Goal: Task Accomplishment & Management: Complete application form

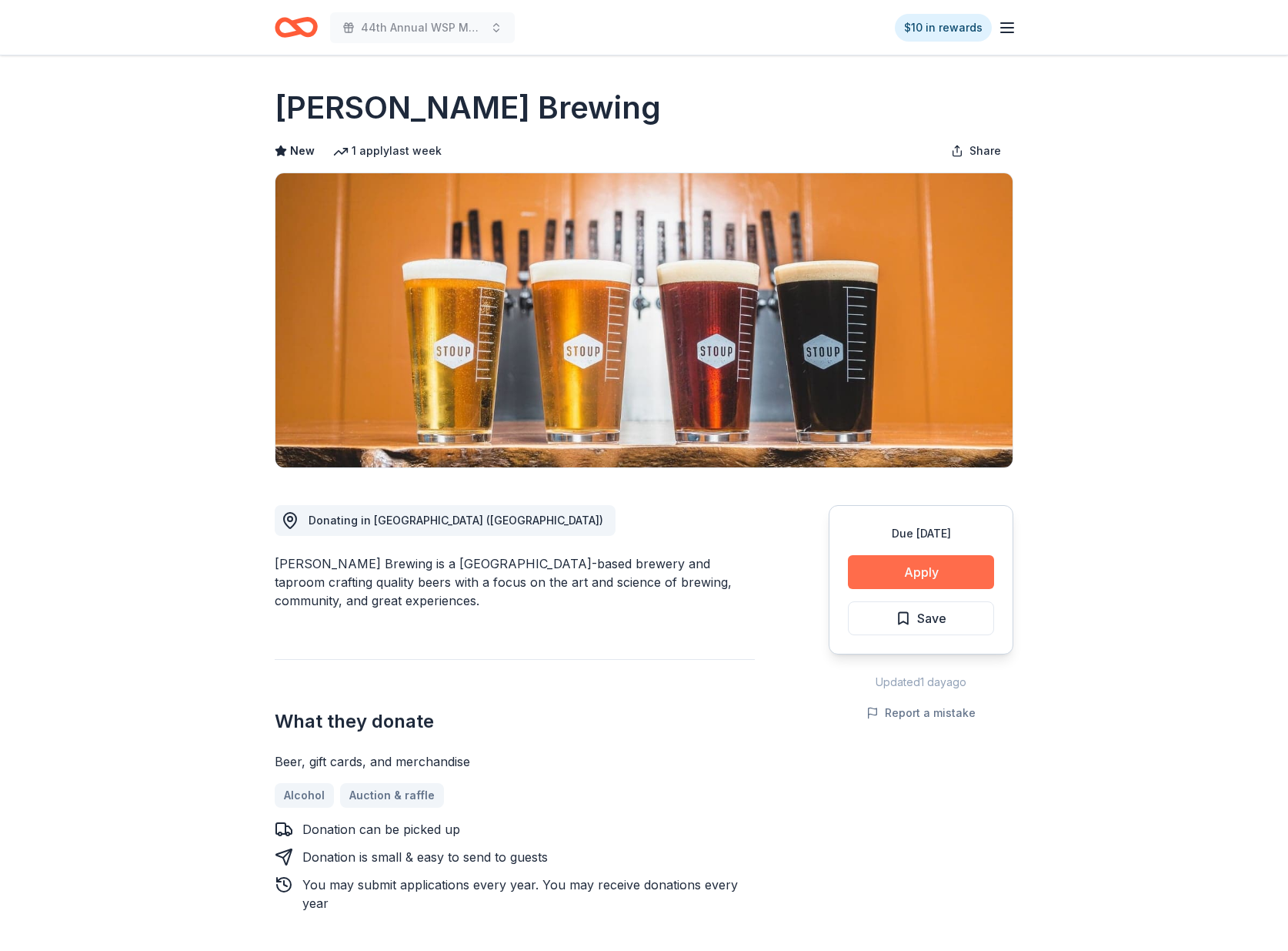
click at [884, 583] on button "Apply" at bounding box center [920, 572] width 146 height 34
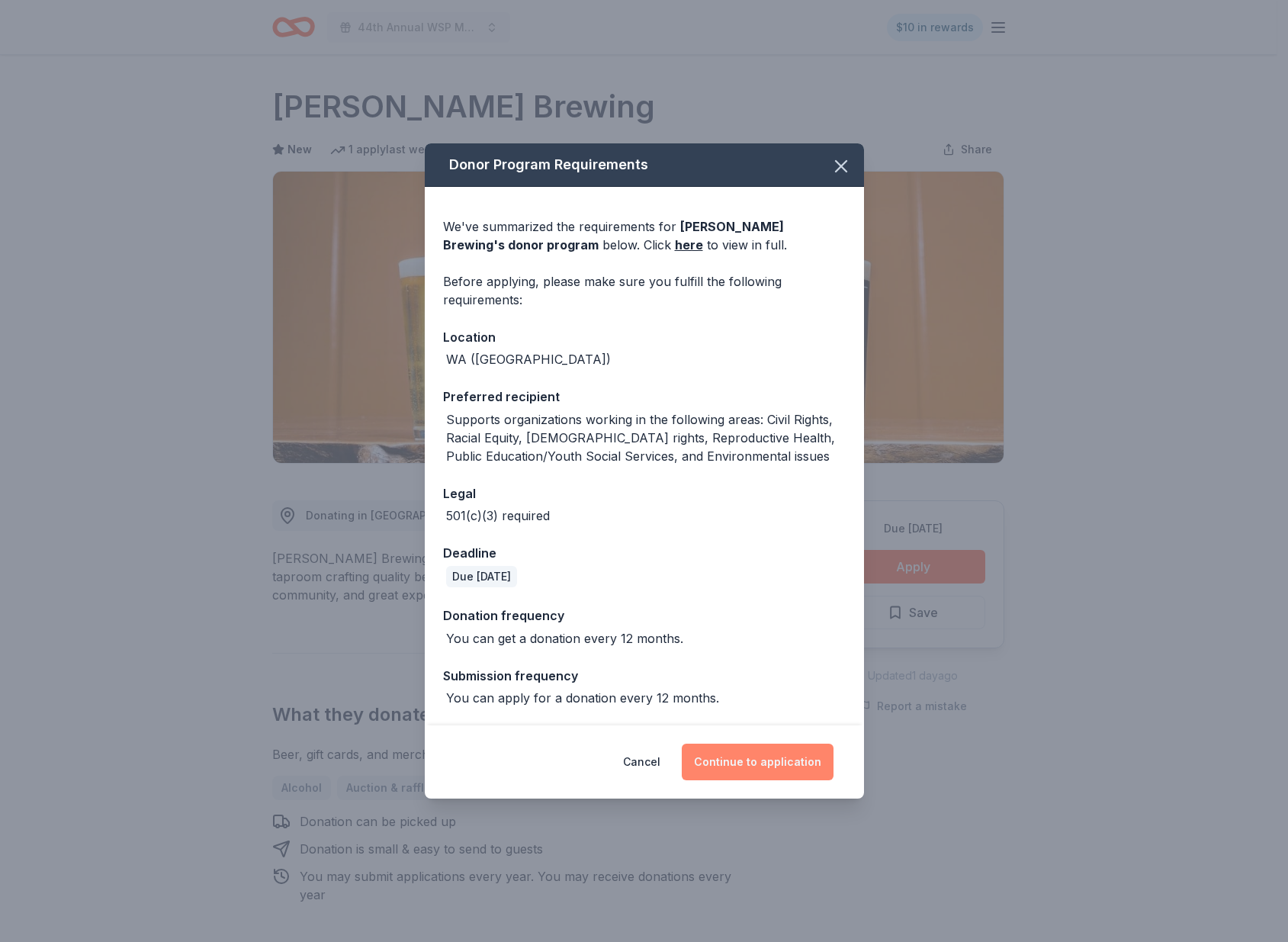
click at [761, 764] on button "Continue to application" at bounding box center [758, 762] width 152 height 37
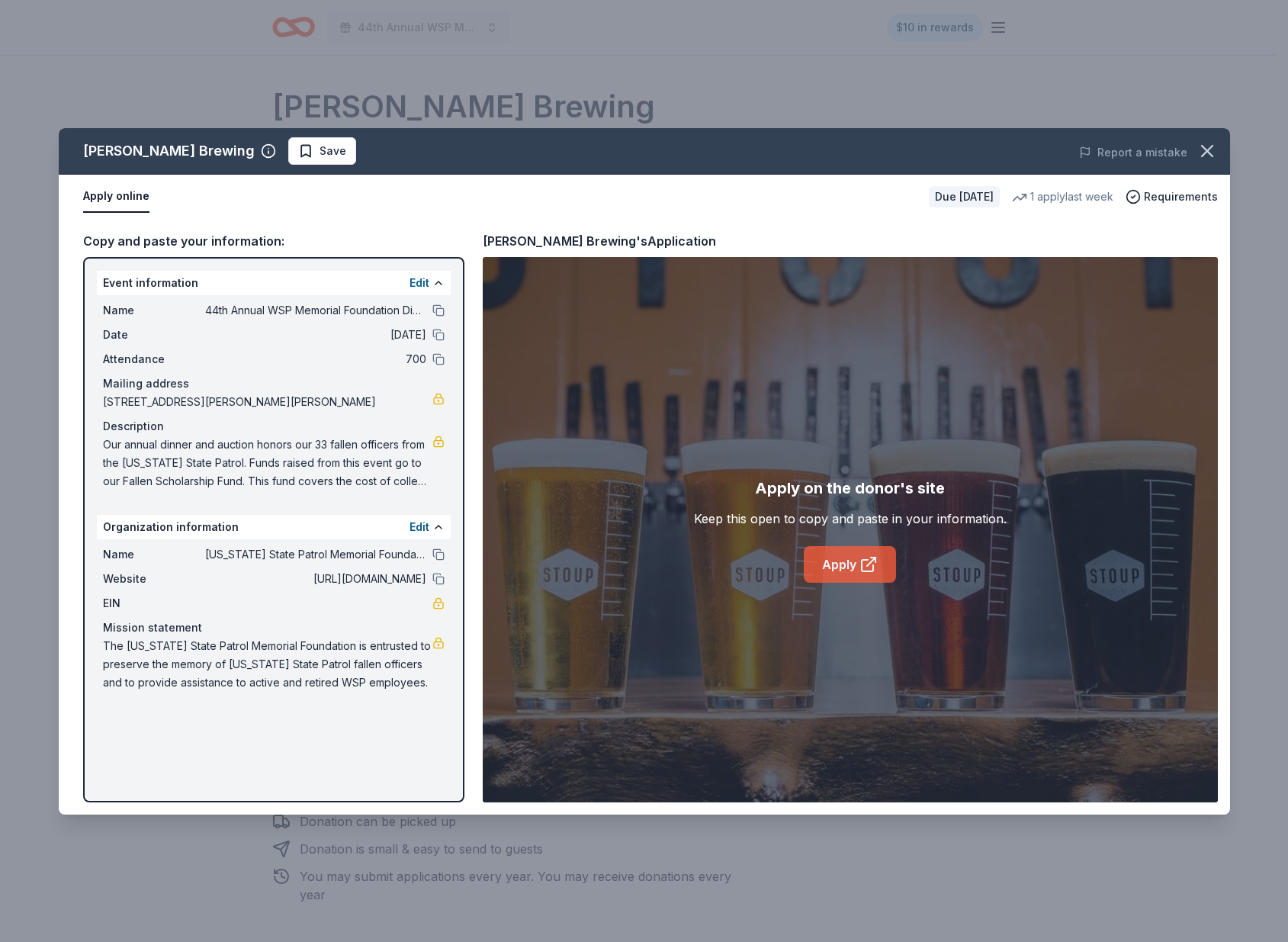
click at [840, 561] on link "Apply" at bounding box center [850, 565] width 93 height 37
click at [320, 153] on span "Save" at bounding box center [333, 151] width 27 height 18
click at [1215, 155] on icon "button" at bounding box center [1208, 151] width 21 height 21
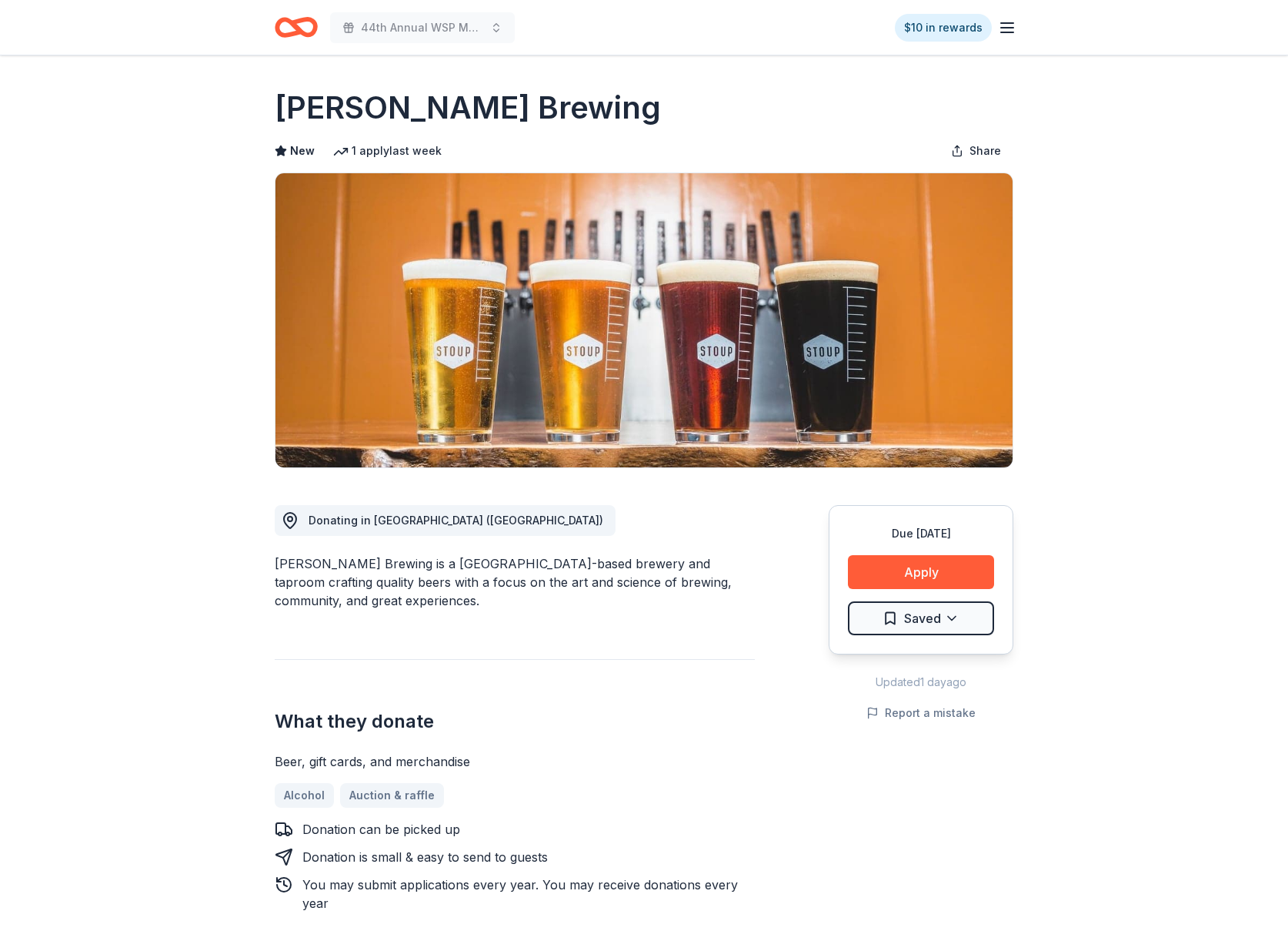
click at [306, 32] on icon "Home" at bounding box center [303, 27] width 24 height 15
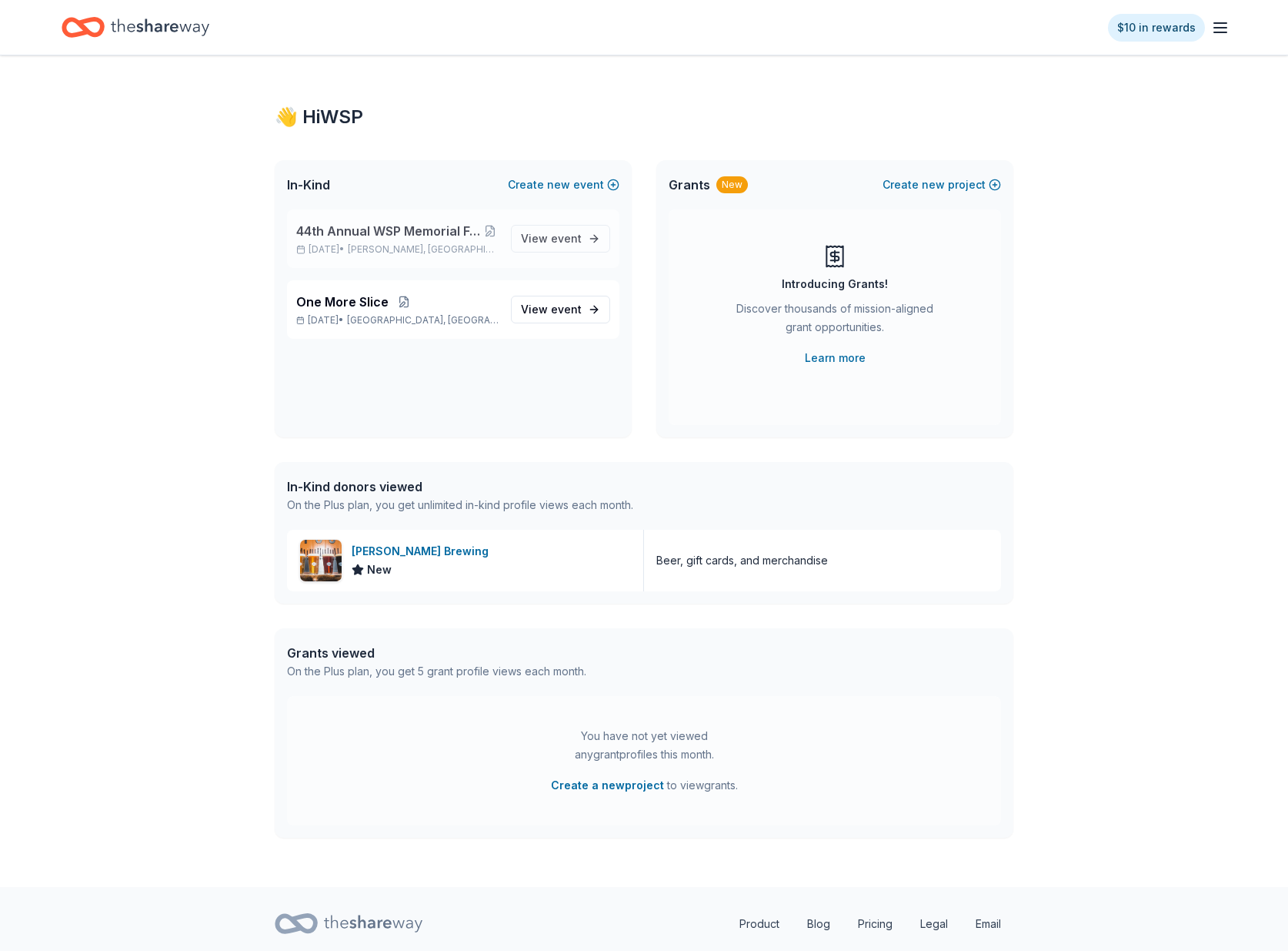
click at [408, 241] on div "44th Annual WSP Memorial Foundation Dinner & Auction Apr 11, 2026 • Prosser, WA" at bounding box center [398, 239] width 202 height 34
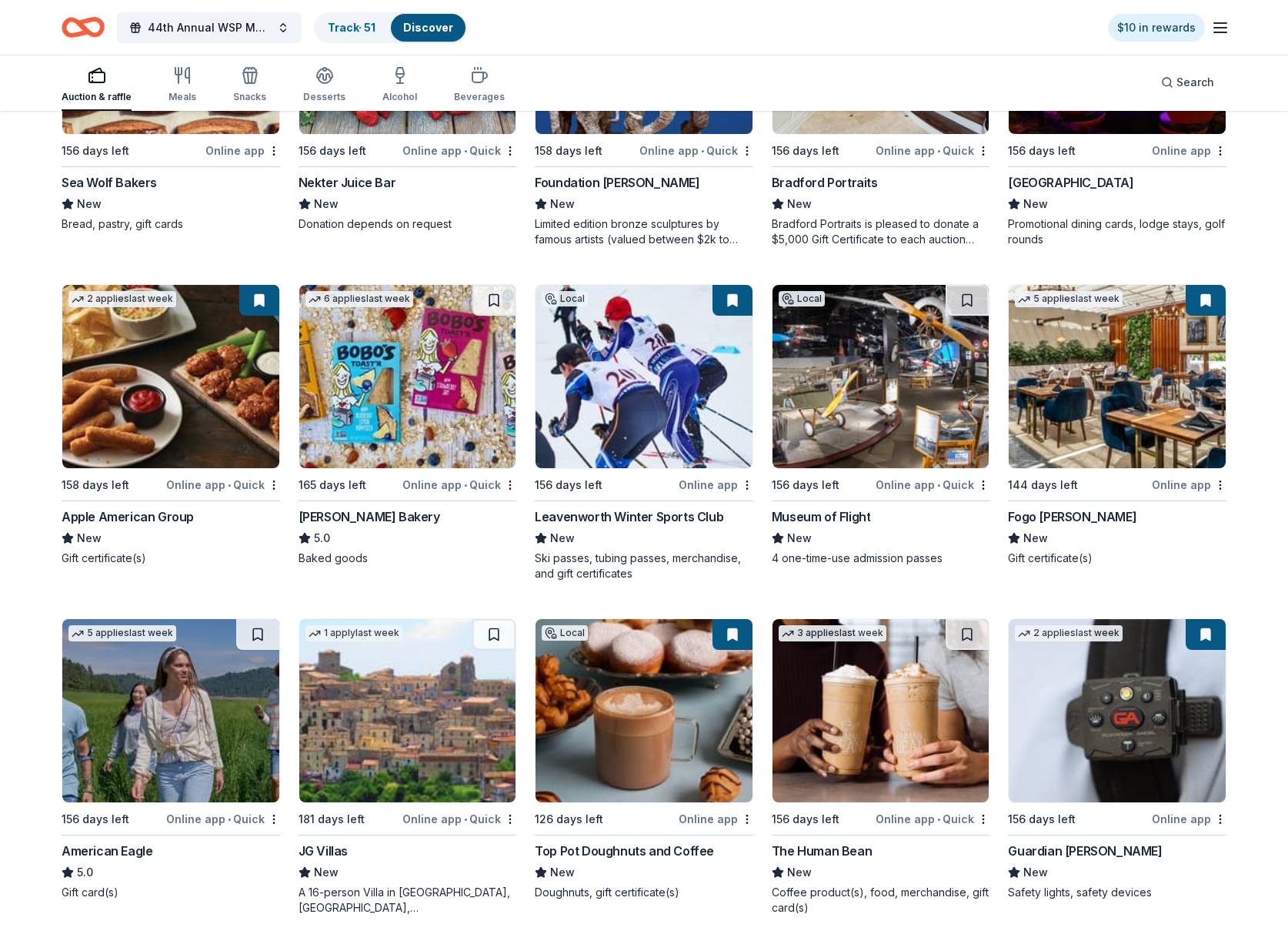
scroll to position [1673, 0]
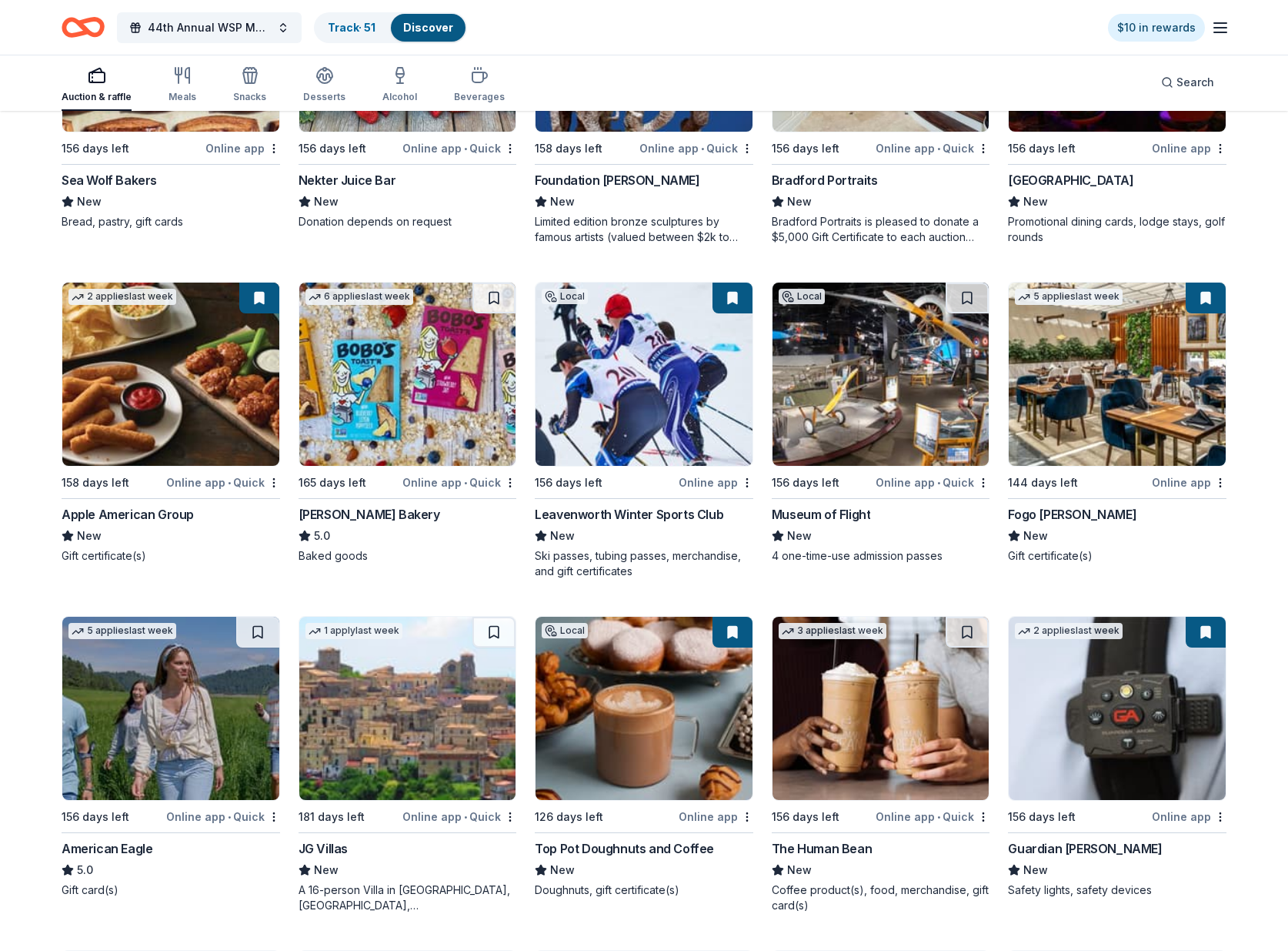
click at [846, 515] on div "Museum of Flight" at bounding box center [822, 515] width 100 height 19
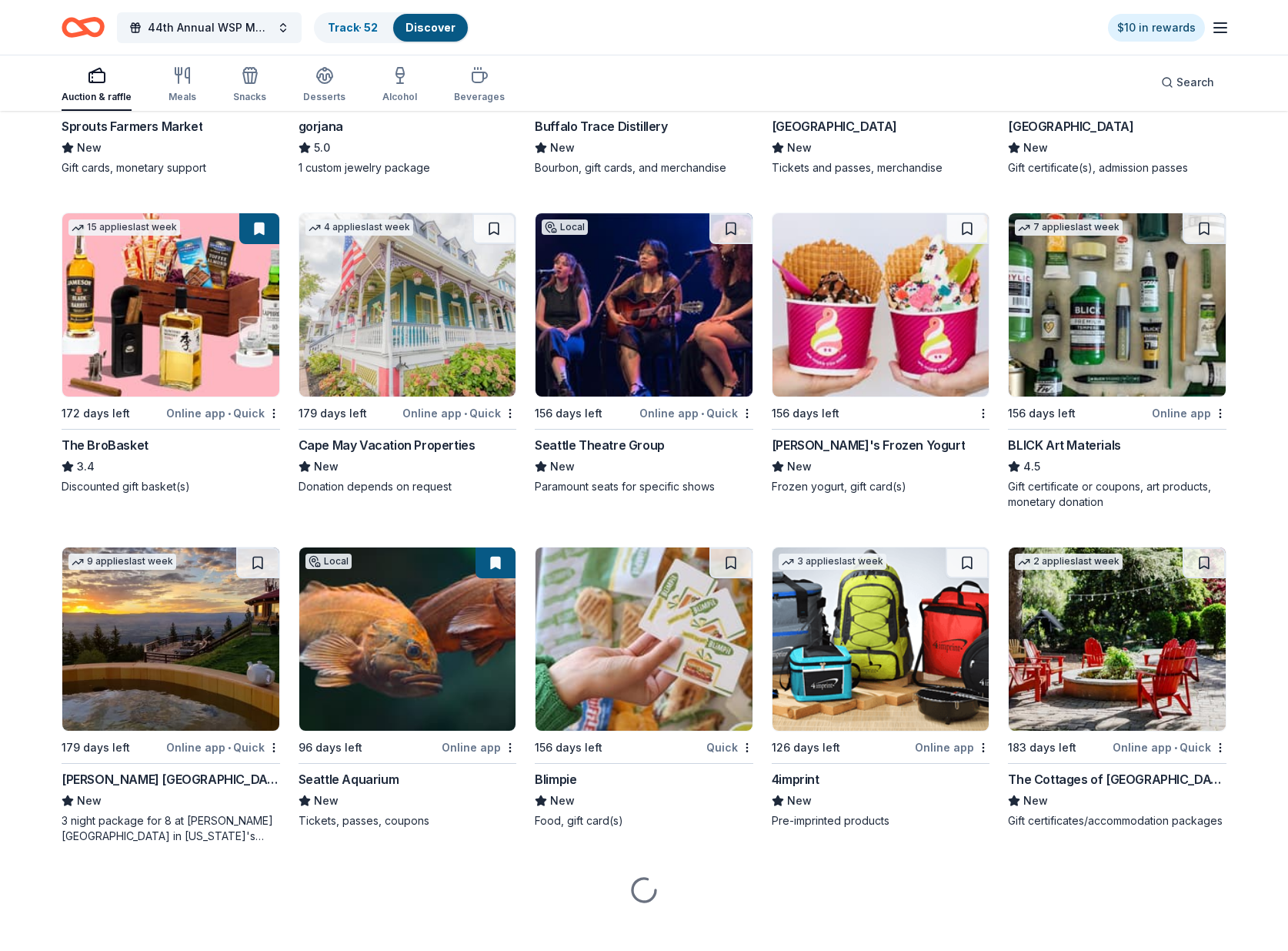
scroll to position [3378, 0]
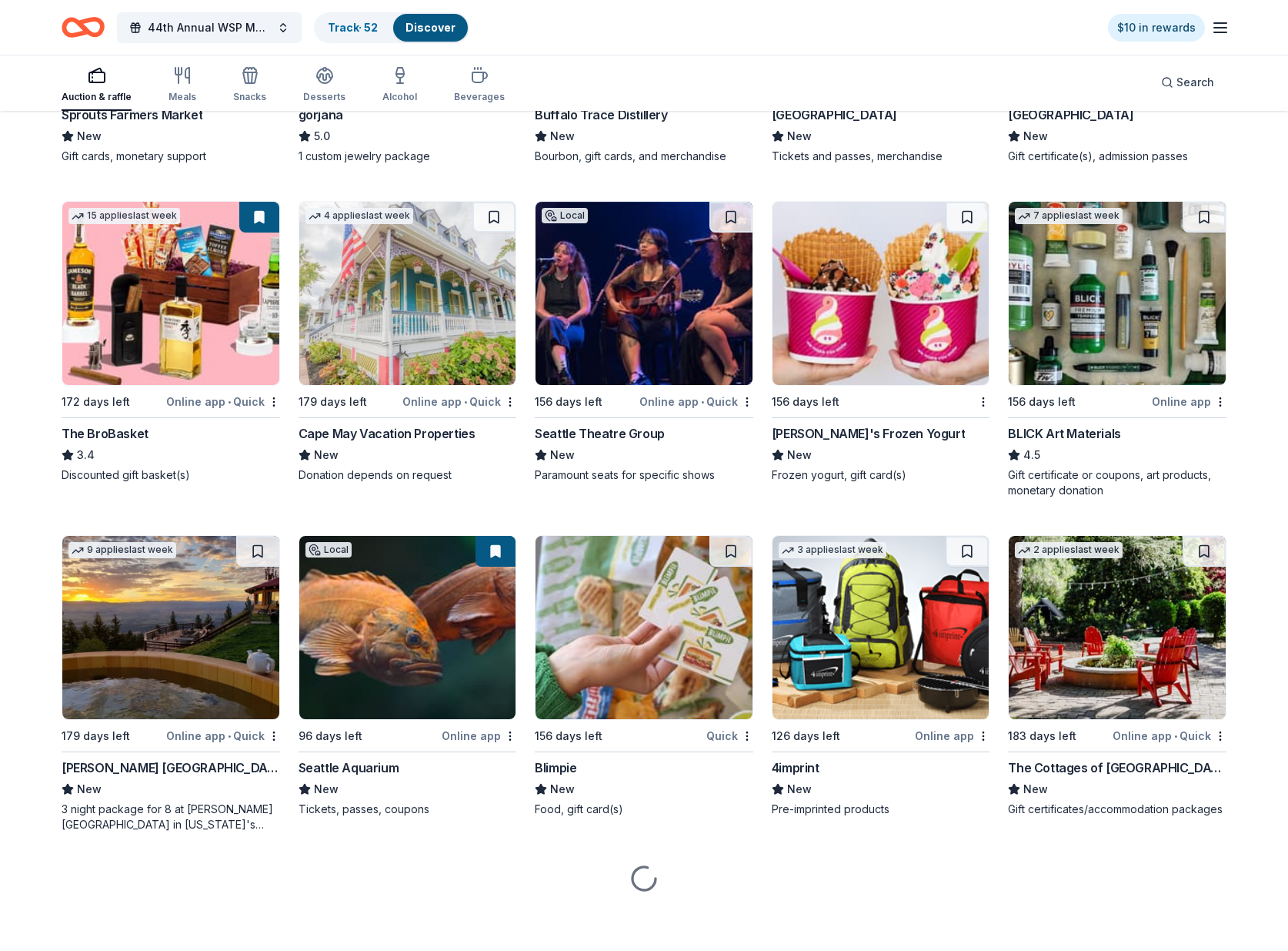
click at [634, 443] on div "Seattle Theatre Group" at bounding box center [600, 433] width 130 height 19
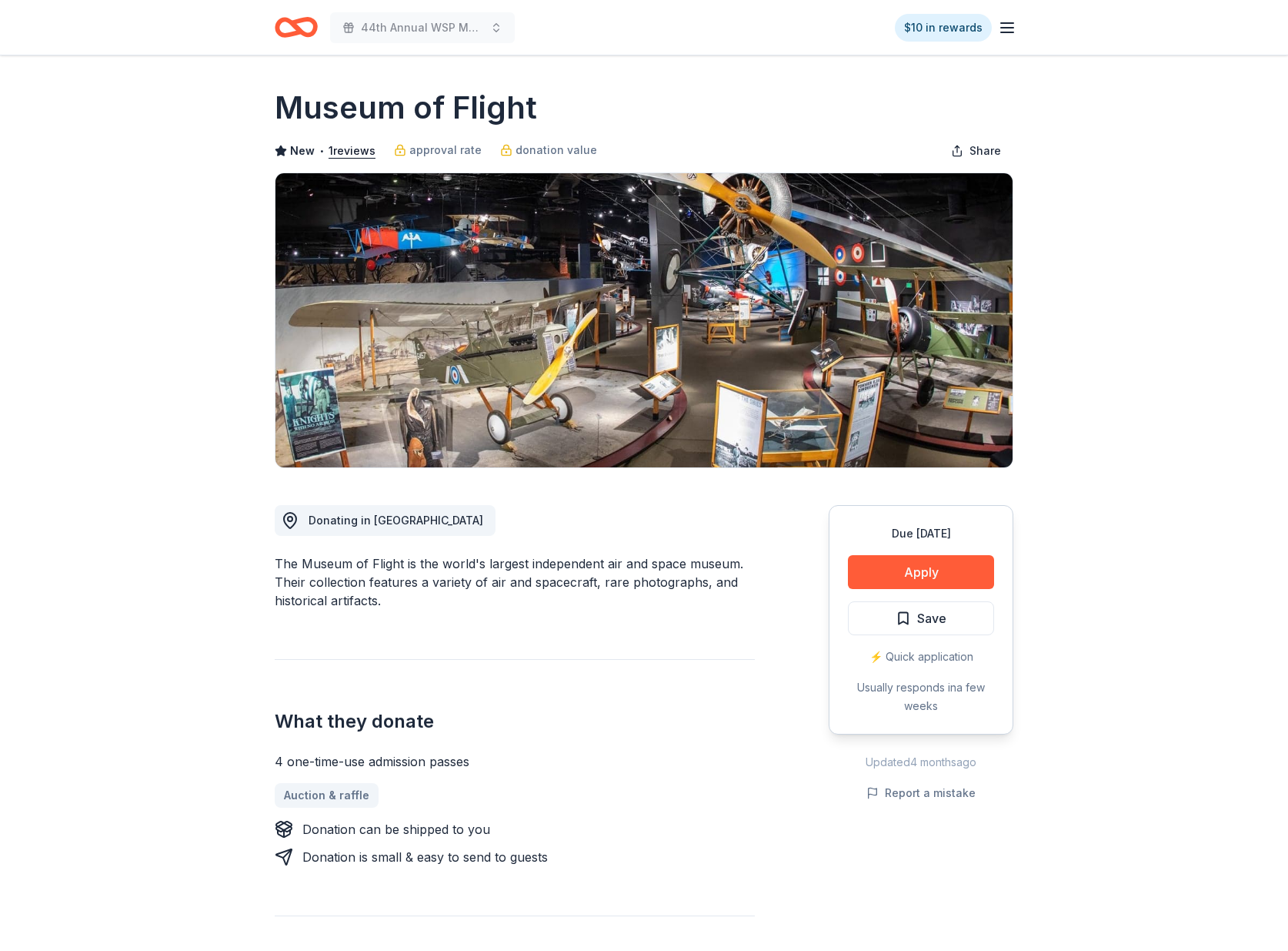
click at [928, 551] on div "Due in 156 days Apply Save ⚡️ Quick application Usually responds in a few weeks" at bounding box center [920, 620] width 185 height 229
click at [924, 607] on button "Save" at bounding box center [920, 618] width 146 height 34
click at [923, 582] on button "Apply" at bounding box center [920, 572] width 146 height 34
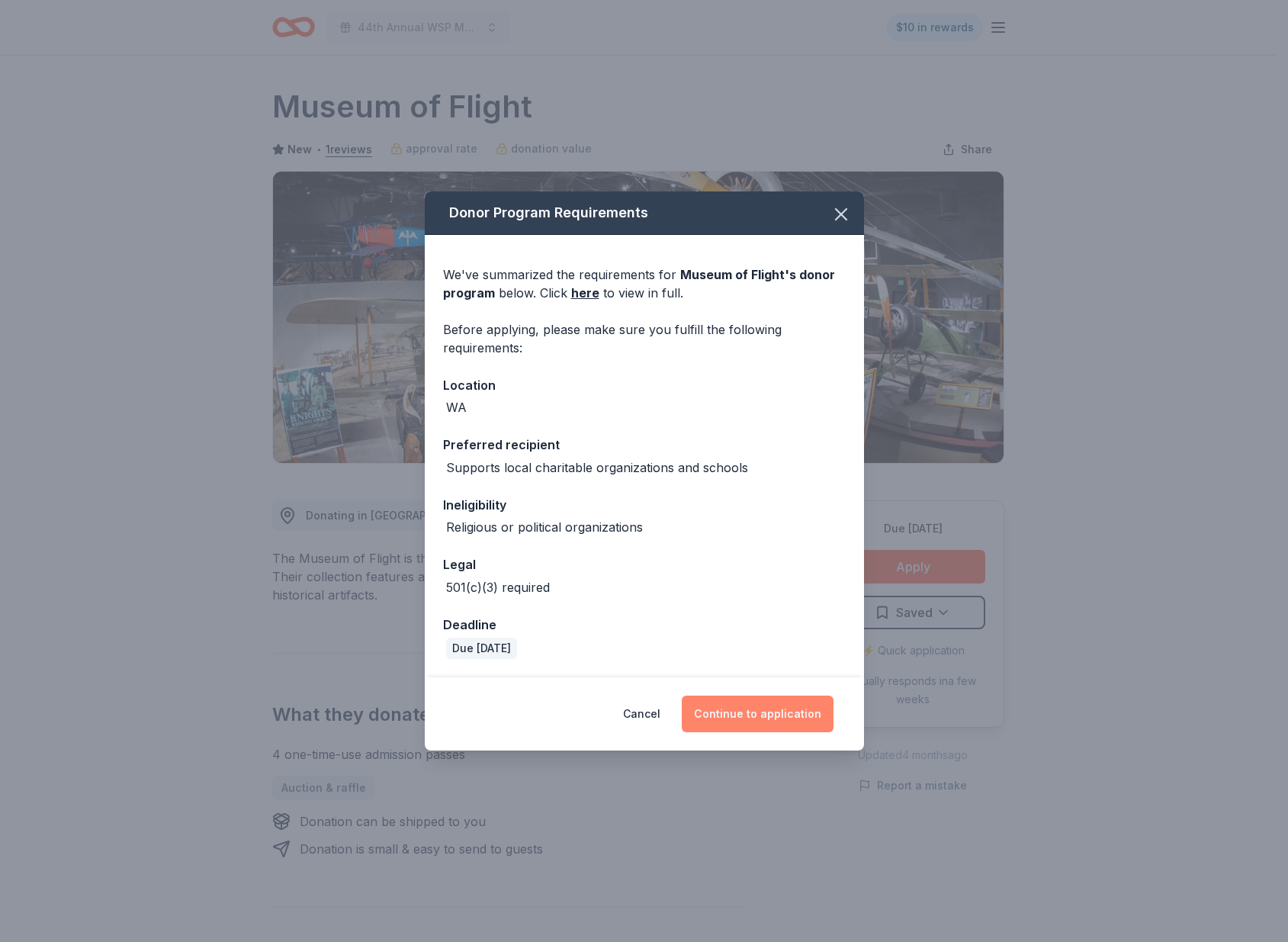
click at [743, 725] on button "Continue to application" at bounding box center [758, 714] width 152 height 37
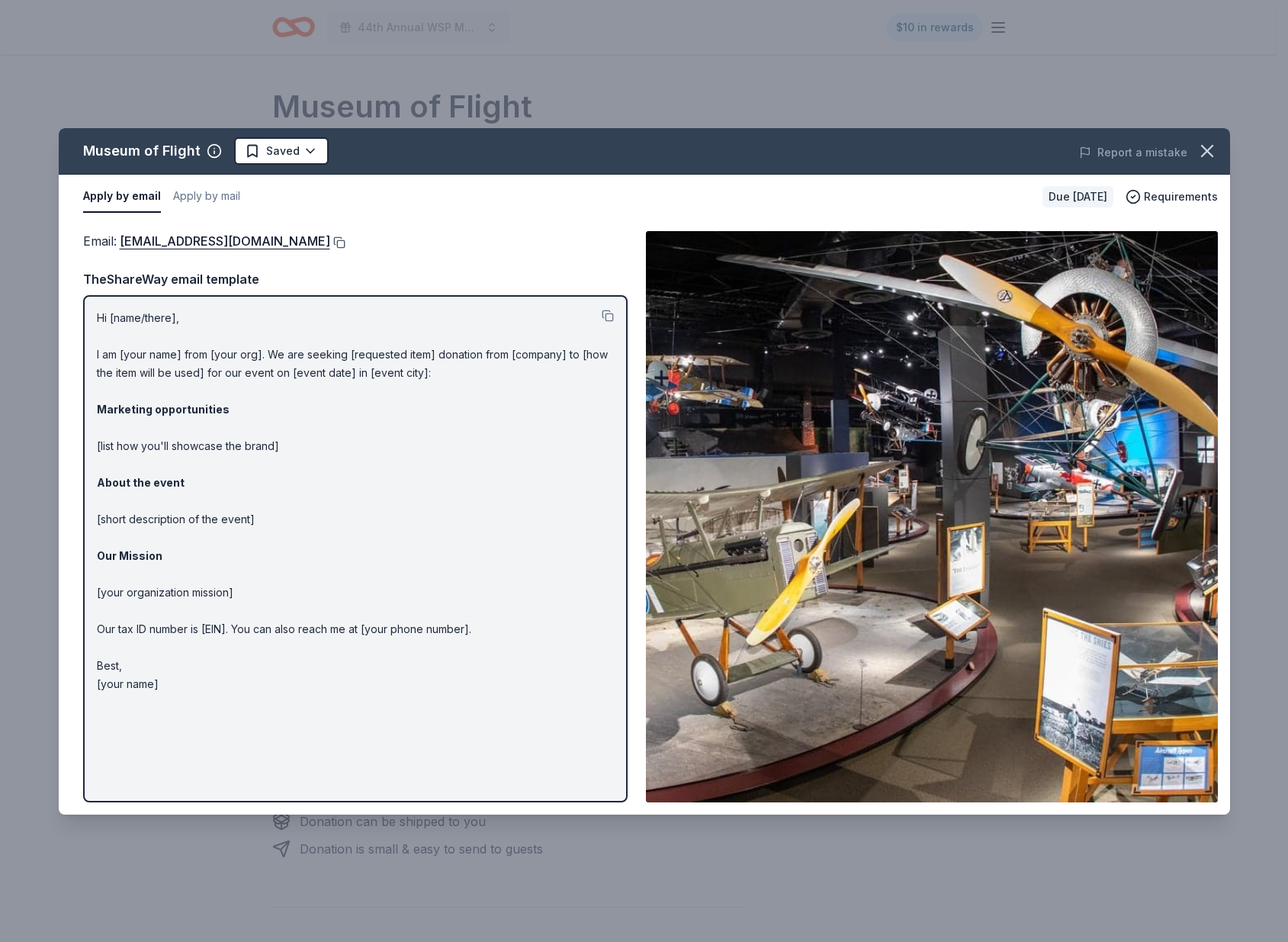
click at [346, 243] on button at bounding box center [338, 243] width 15 height 12
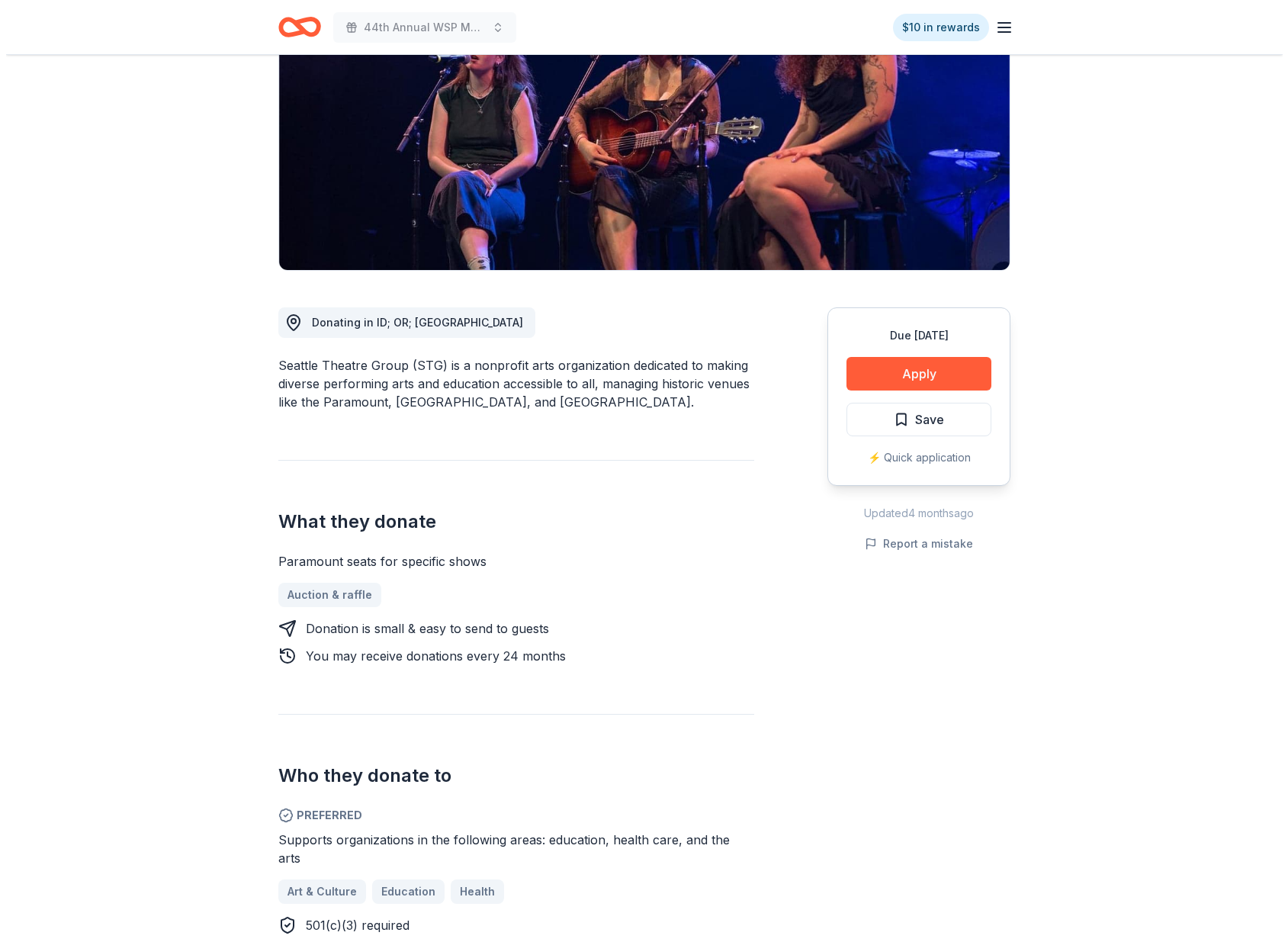
scroll to position [194, 0]
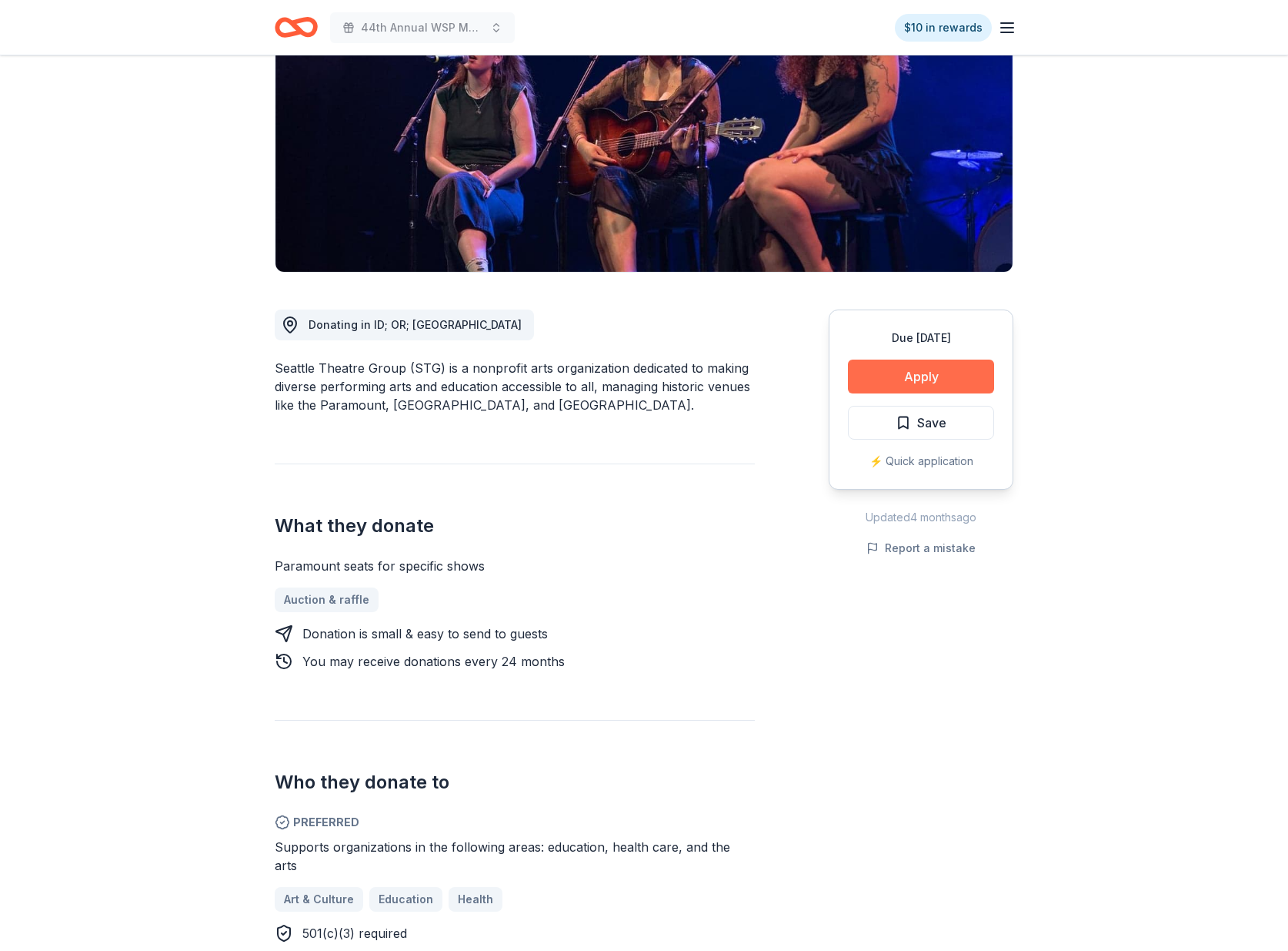
click at [908, 376] on button "Apply" at bounding box center [920, 376] width 146 height 34
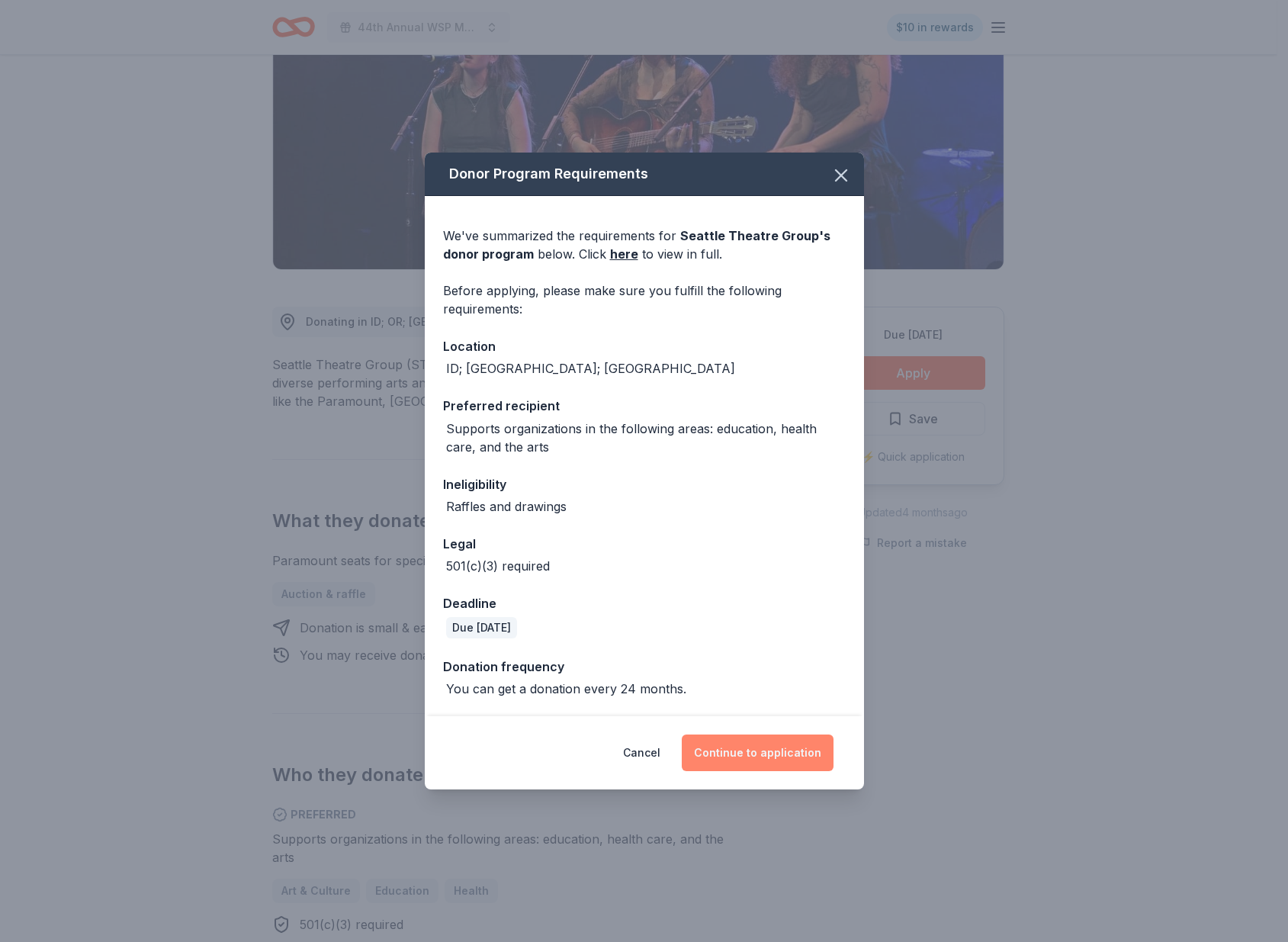
click at [797, 752] on button "Continue to application" at bounding box center [758, 753] width 152 height 37
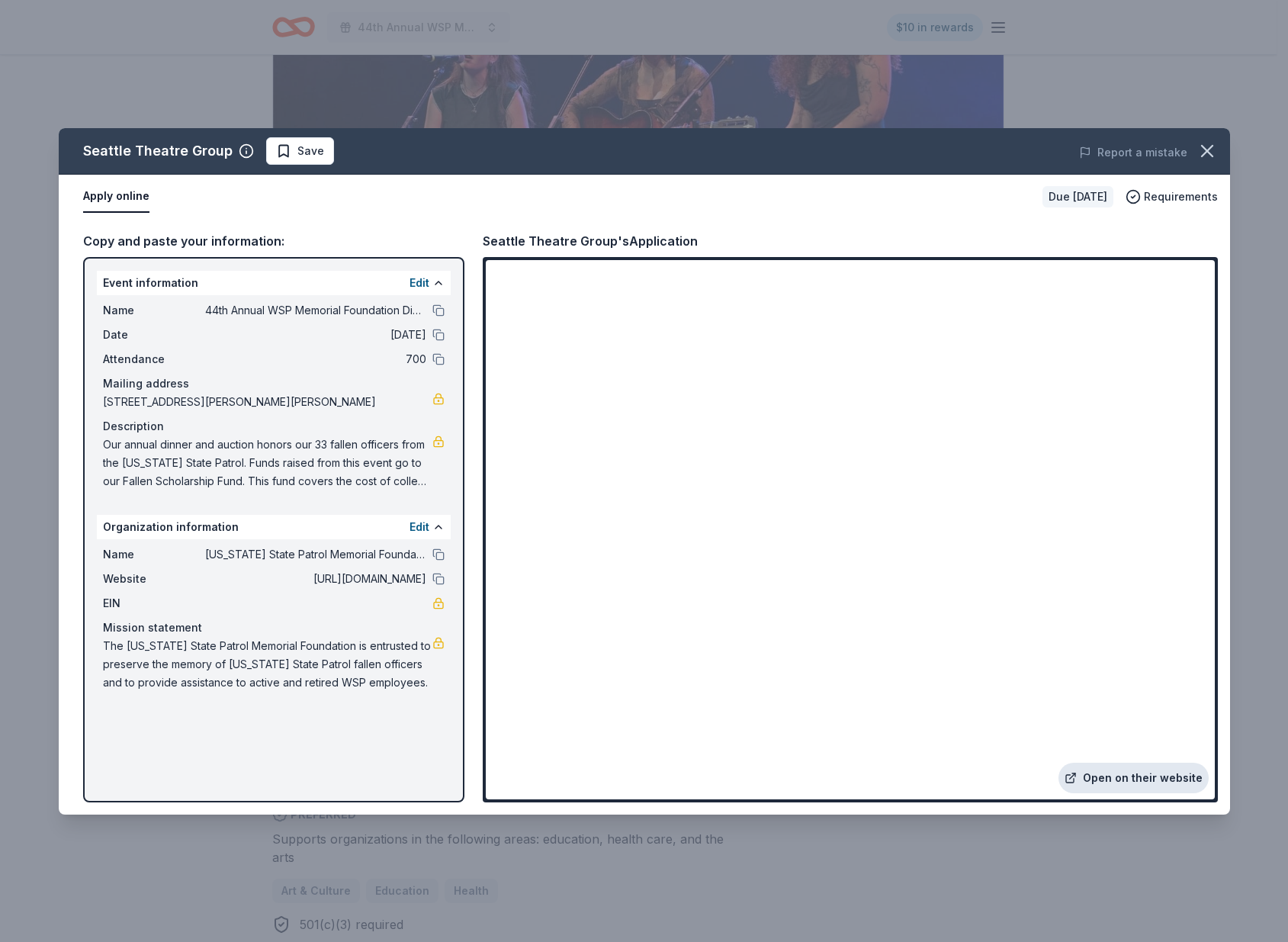
click at [1129, 779] on link "Open on their website" at bounding box center [1133, 778] width 150 height 31
